Goal: Find specific page/section: Find specific page/section

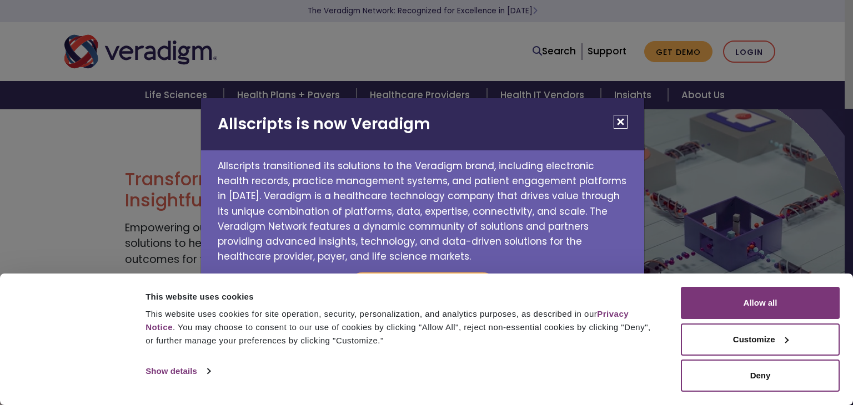
click at [616, 120] on button "Close" at bounding box center [621, 122] width 14 height 14
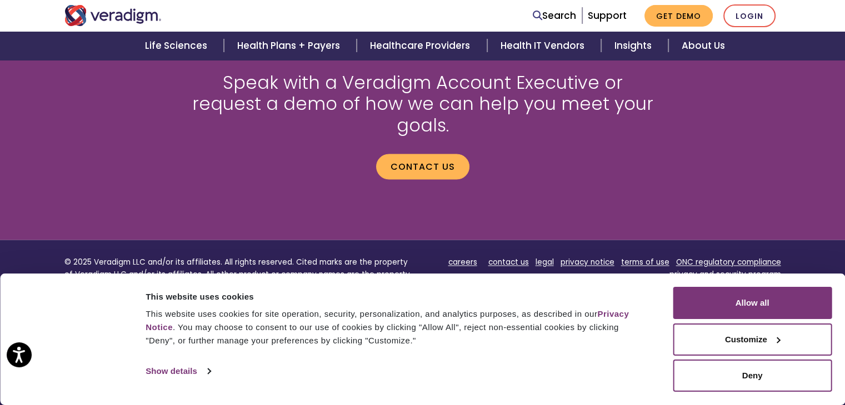
scroll to position [1578, 0]
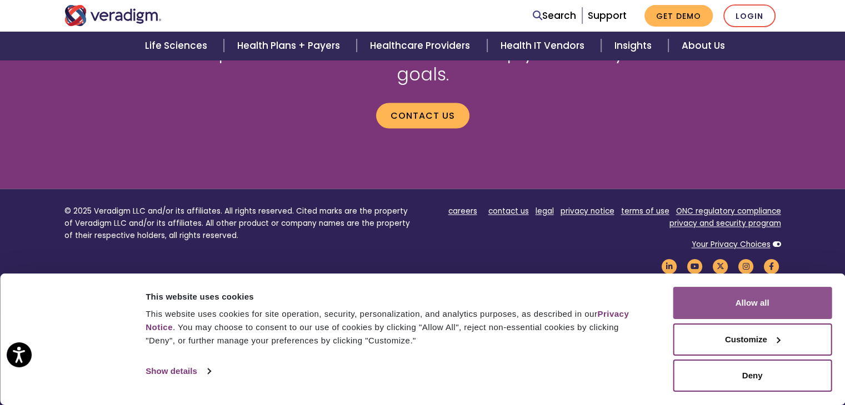
click at [750, 305] on button "Allow all" at bounding box center [751, 303] width 159 height 32
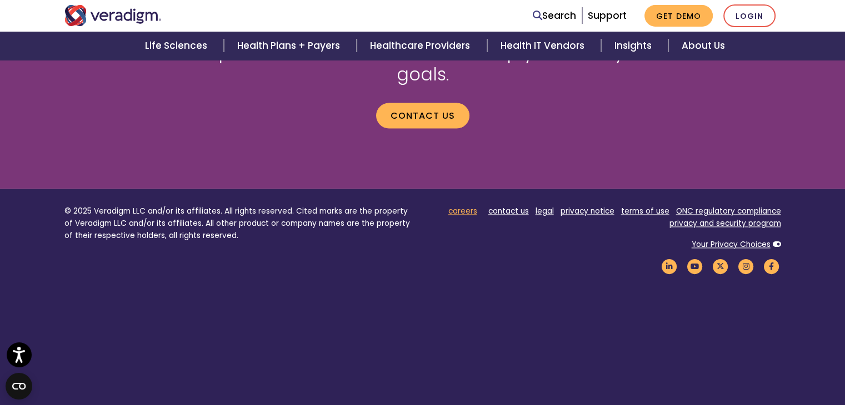
click at [466, 206] on link "careers" at bounding box center [462, 211] width 29 height 11
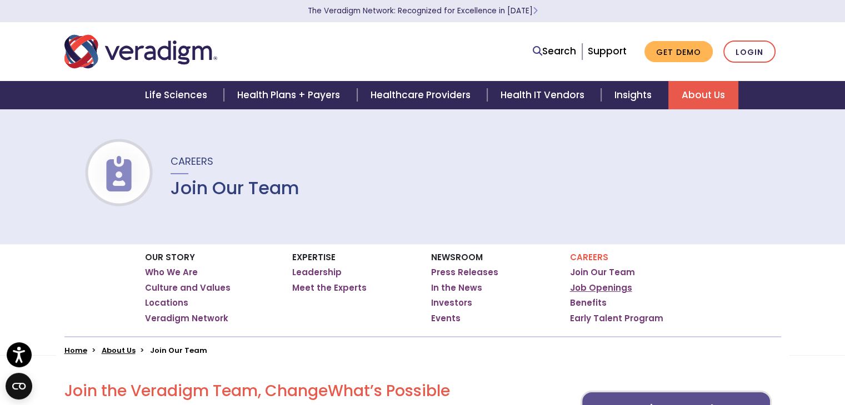
click at [594, 290] on link "Job Openings" at bounding box center [601, 288] width 62 height 11
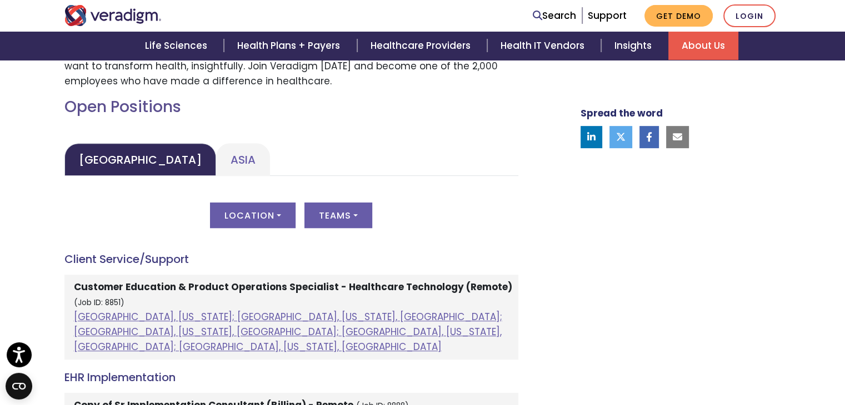
scroll to position [474, 0]
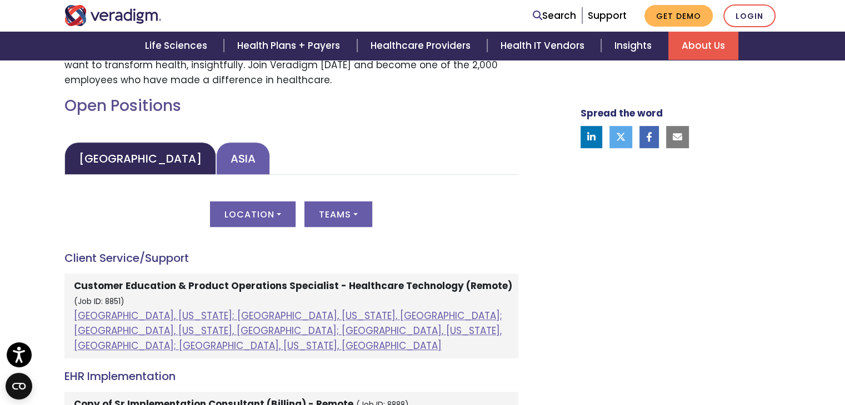
click at [216, 150] on link "Asia" at bounding box center [243, 158] width 54 height 33
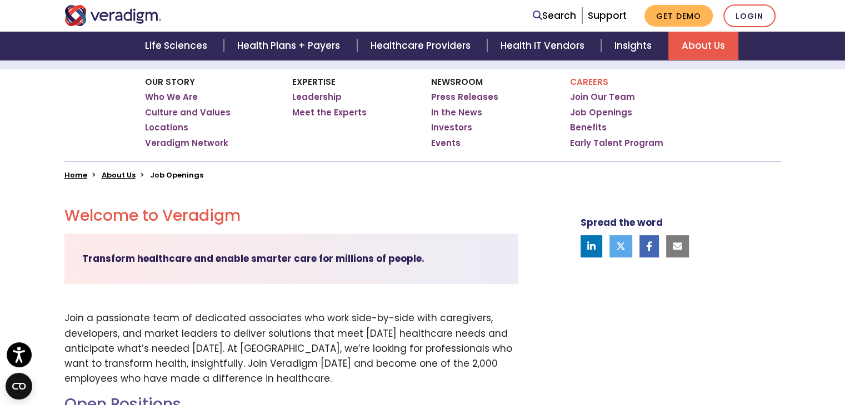
scroll to position [164, 0]
